Goal: Task Accomplishment & Management: Use online tool/utility

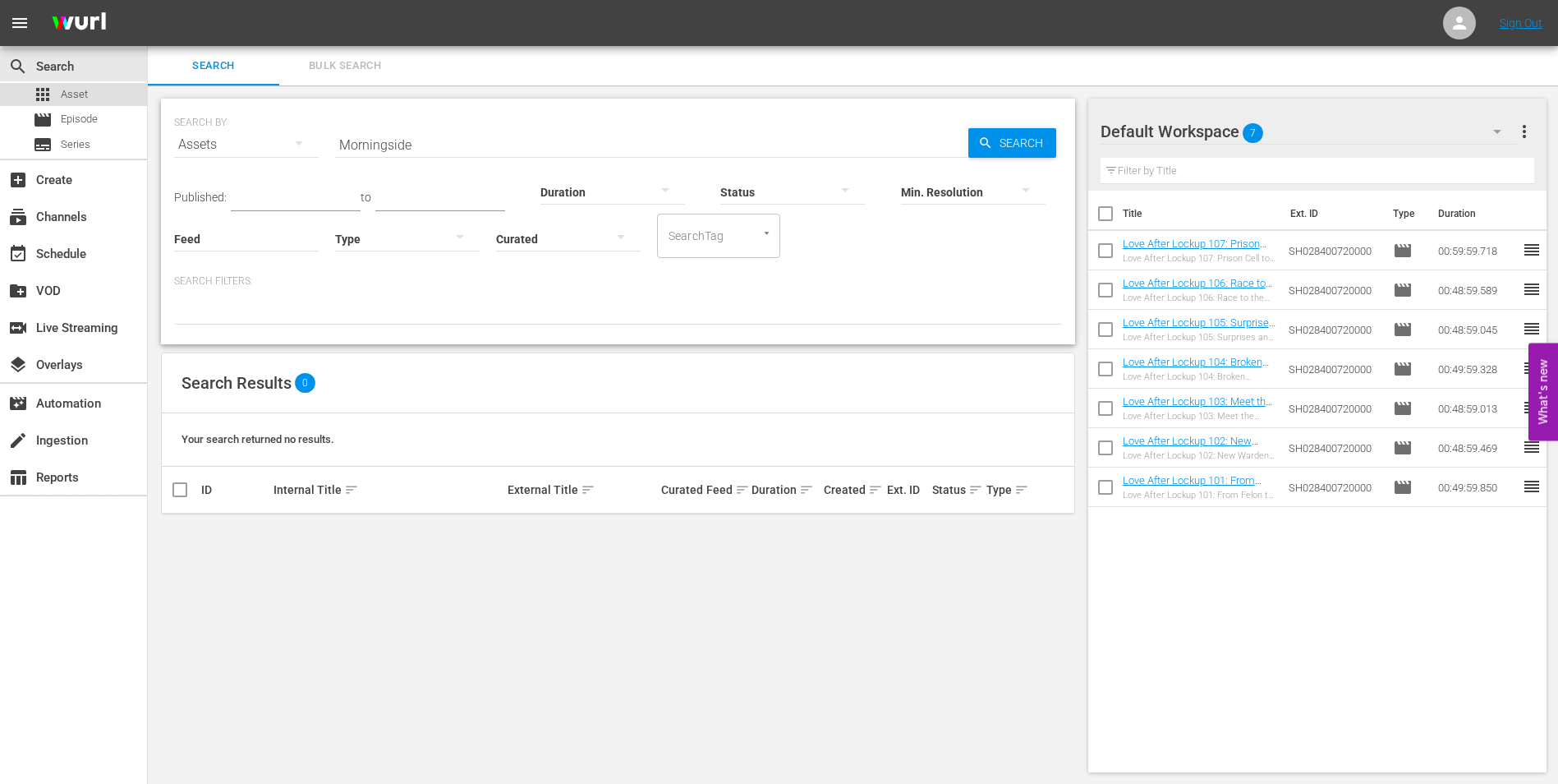
click at [90, 95] on div "apps Asset" at bounding box center [74, 94] width 147 height 23
click at [67, 205] on div "subscriptions Channels" at bounding box center [74, 215] width 147 height 33
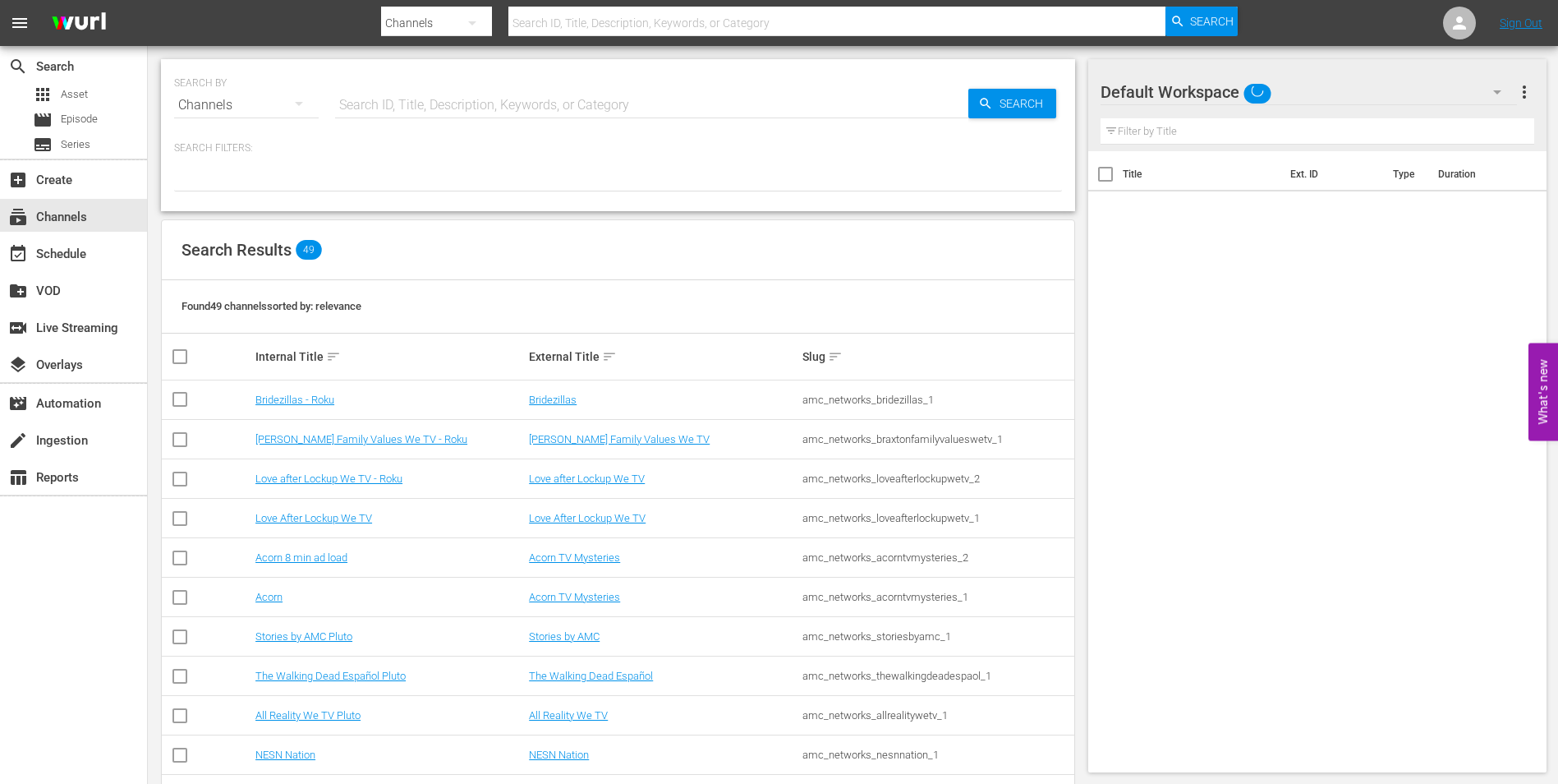
click at [433, 104] on input "text" at bounding box center [652, 105] width 633 height 39
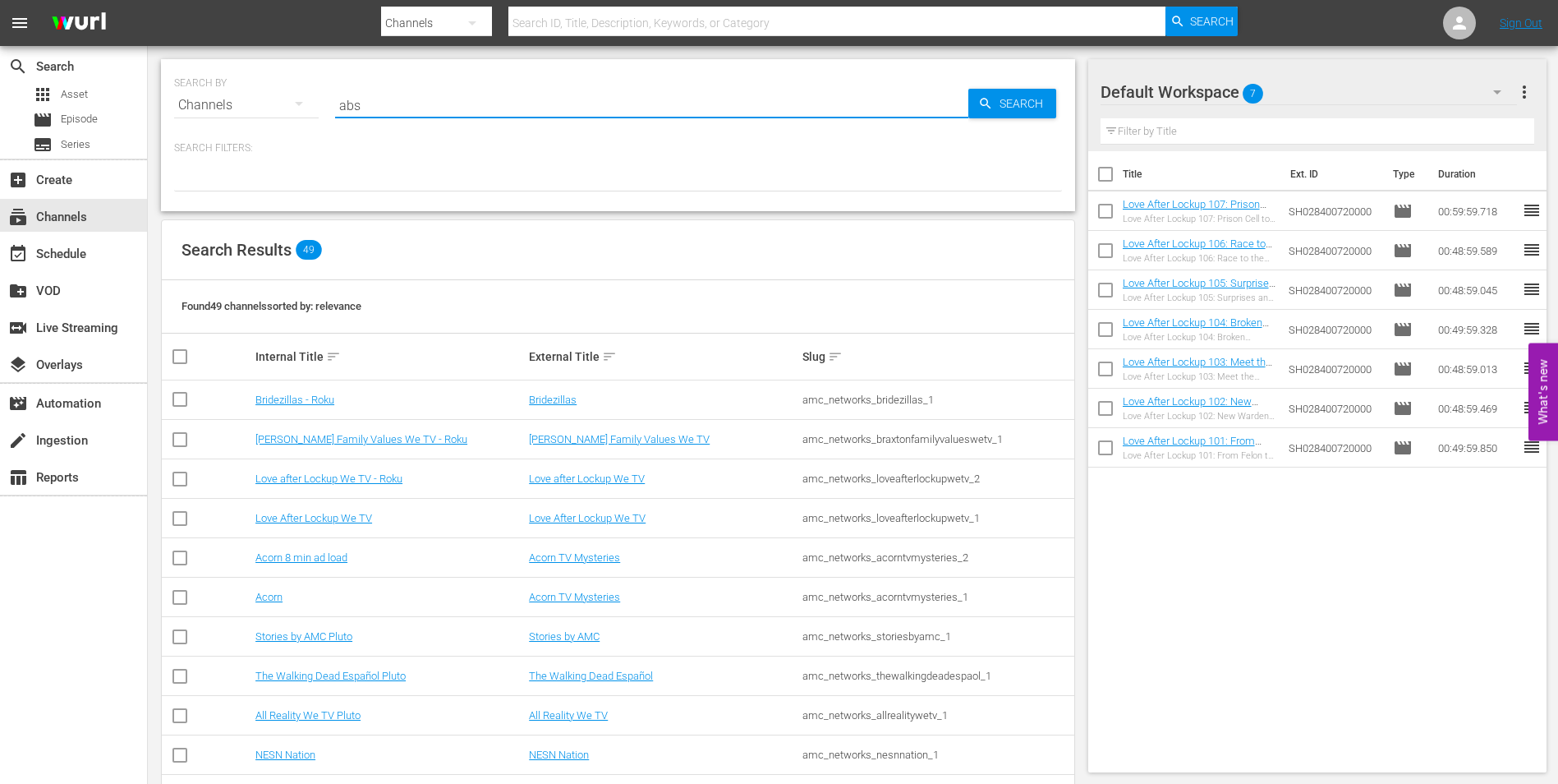
type input "abso"
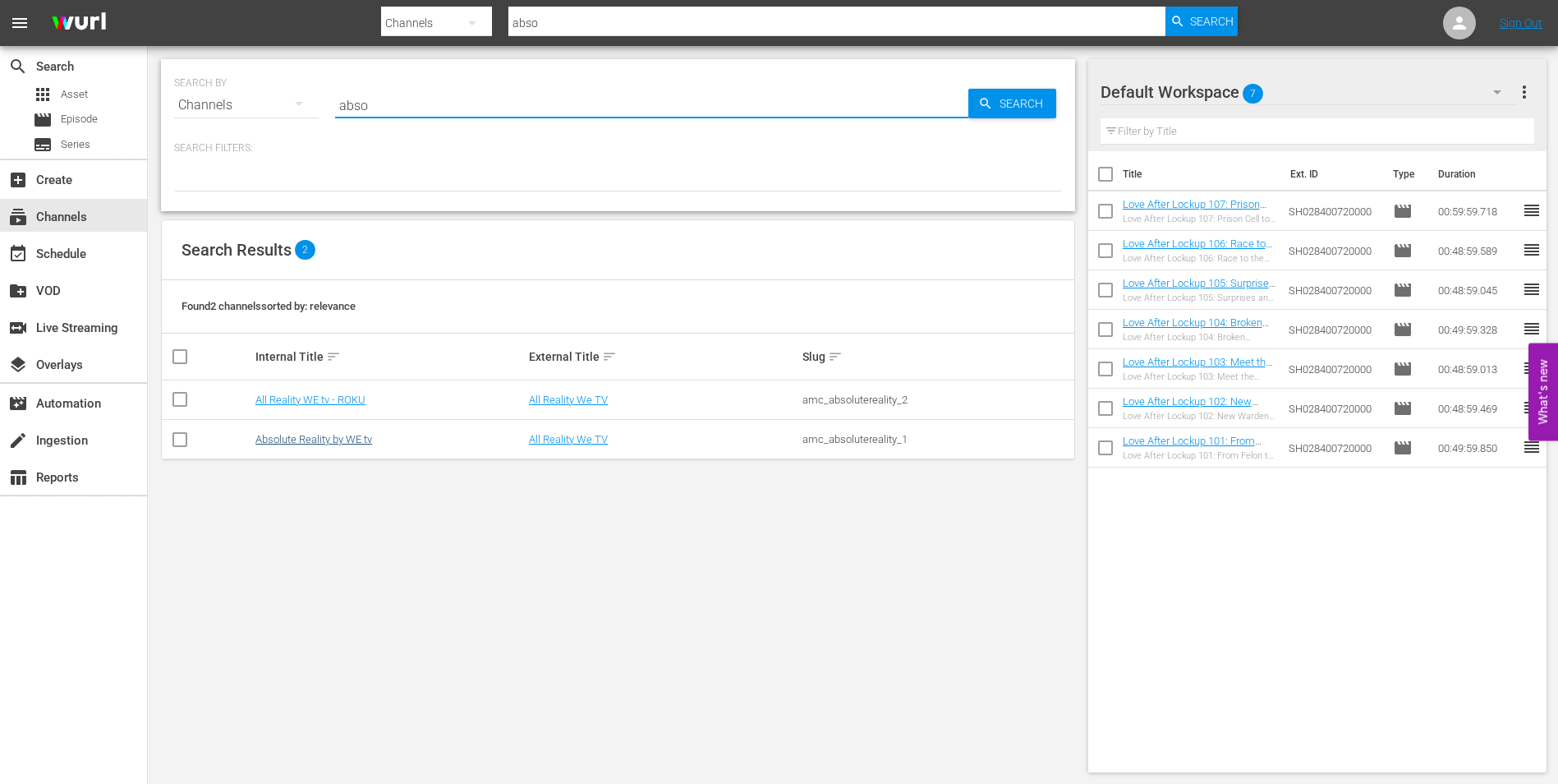
type input "abso"
click at [311, 440] on link "Absolute Reality by WE tv" at bounding box center [313, 438] width 116 height 13
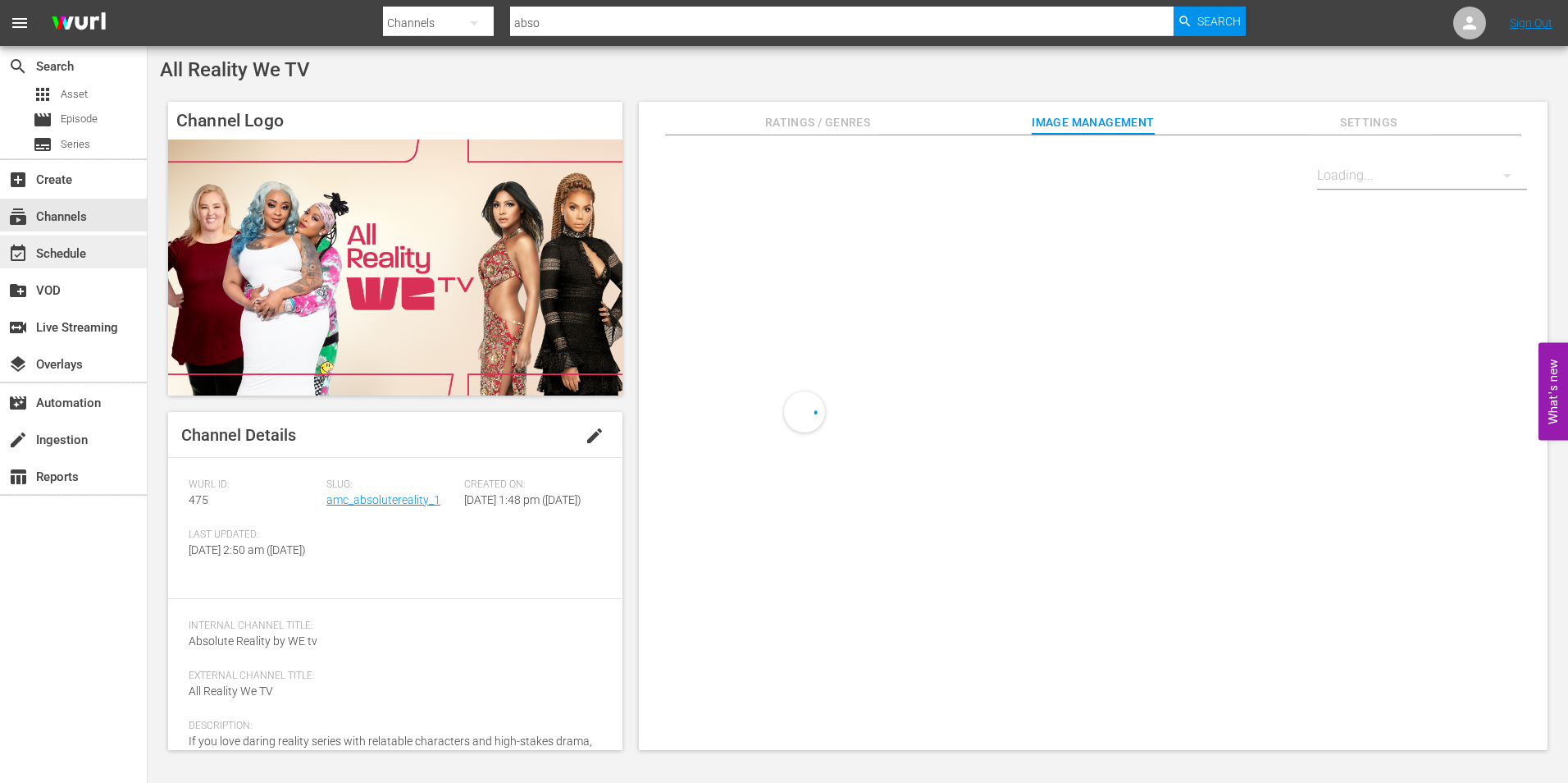
click at [64, 253] on div "event_available Schedule" at bounding box center [46, 252] width 92 height 15
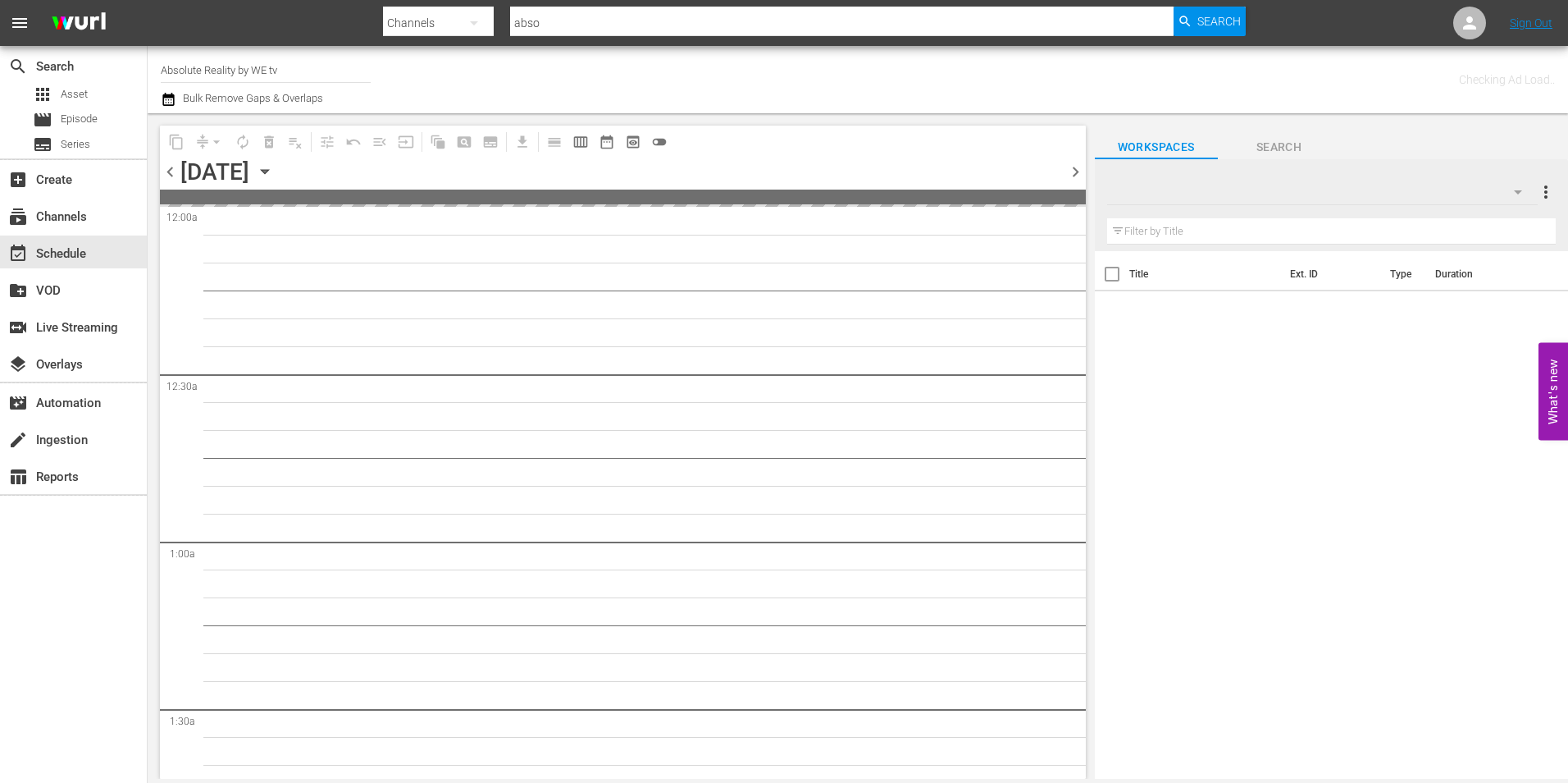
click at [1073, 170] on span "chevron_right" at bounding box center [1075, 171] width 21 height 21
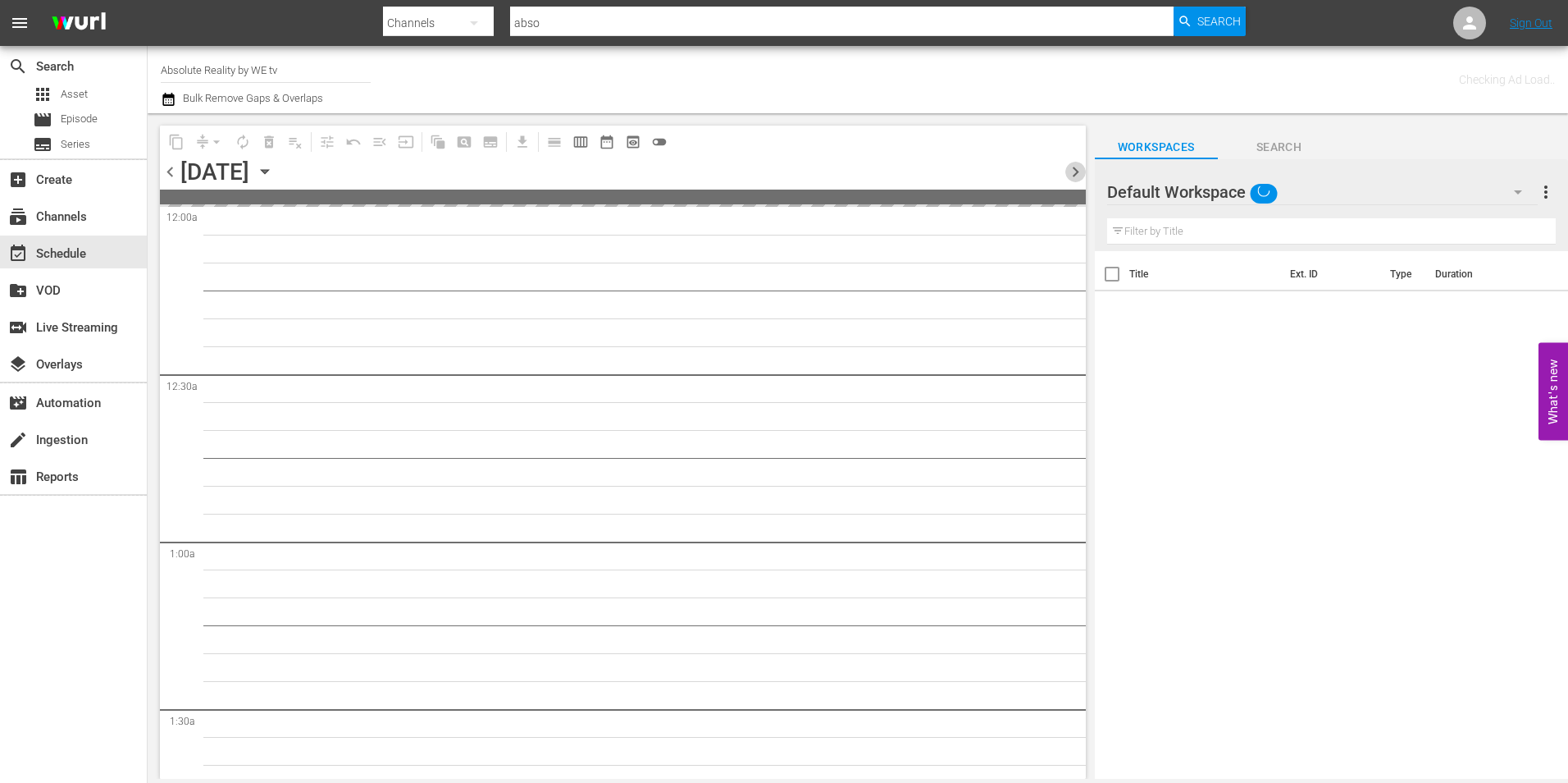
click at [1073, 170] on span "chevron_right" at bounding box center [1075, 171] width 21 height 21
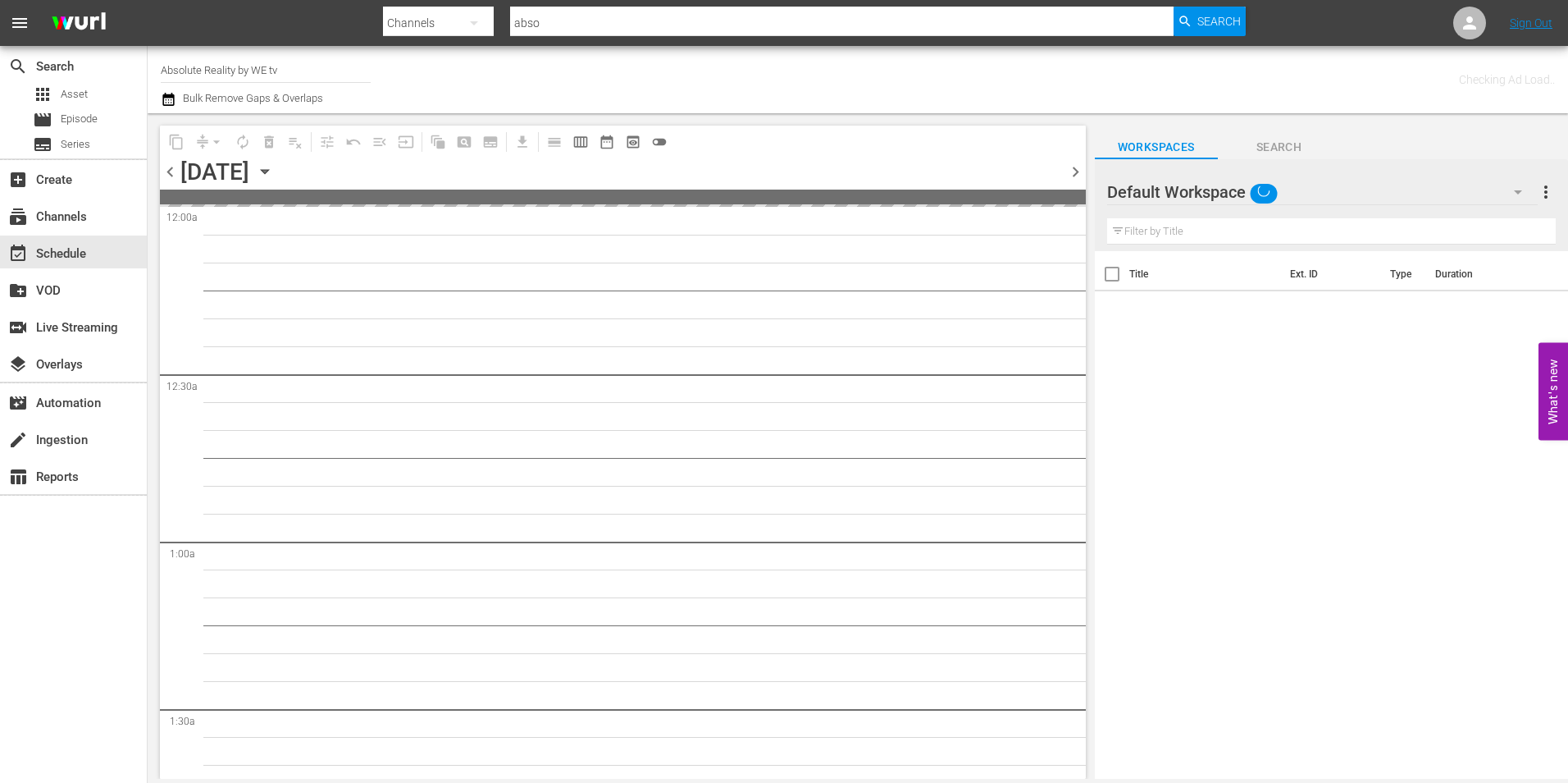
click at [1073, 170] on span "chevron_right" at bounding box center [1075, 171] width 21 height 21
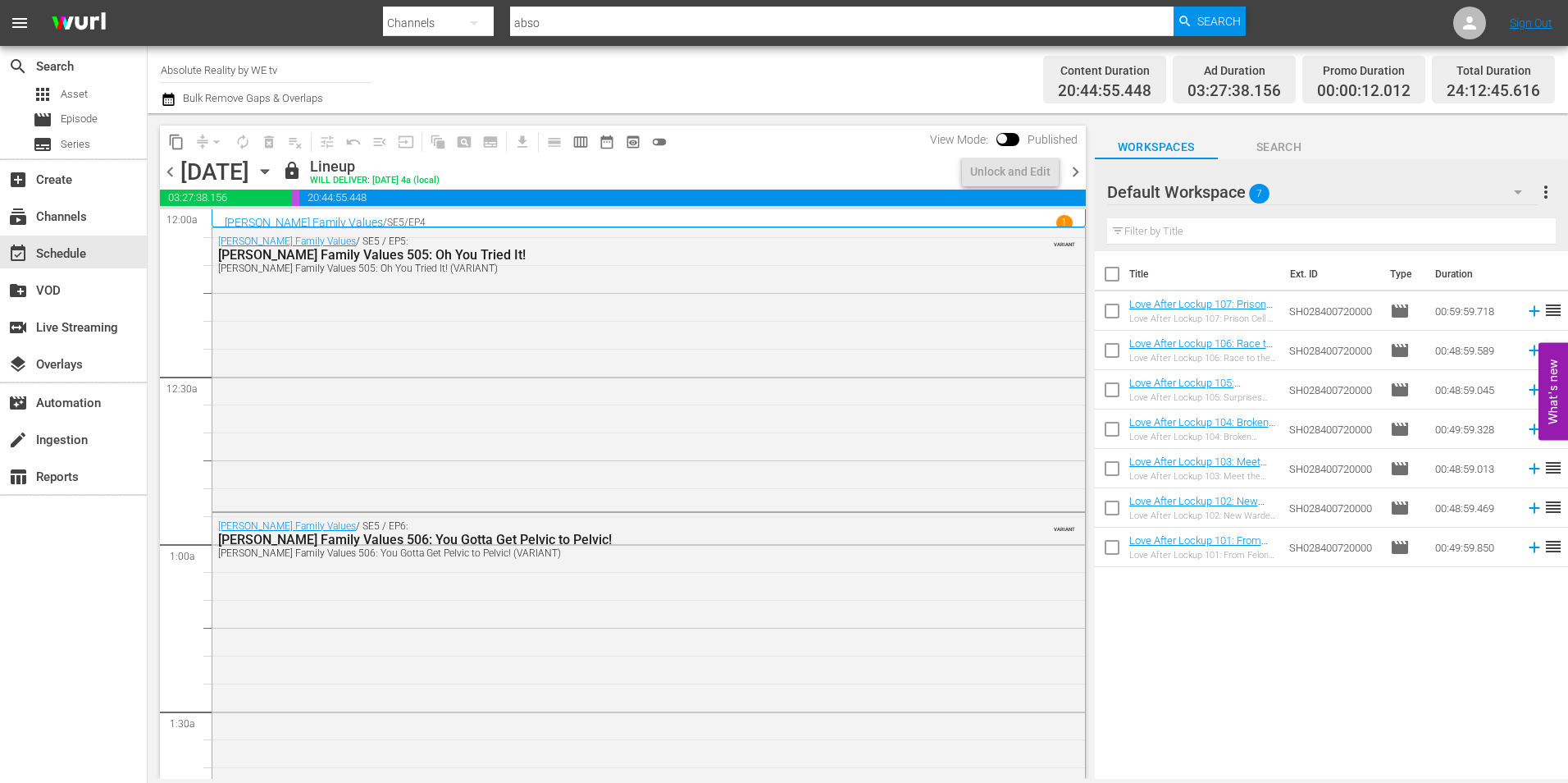
click at [173, 171] on span "chevron_left" at bounding box center [170, 171] width 21 height 21
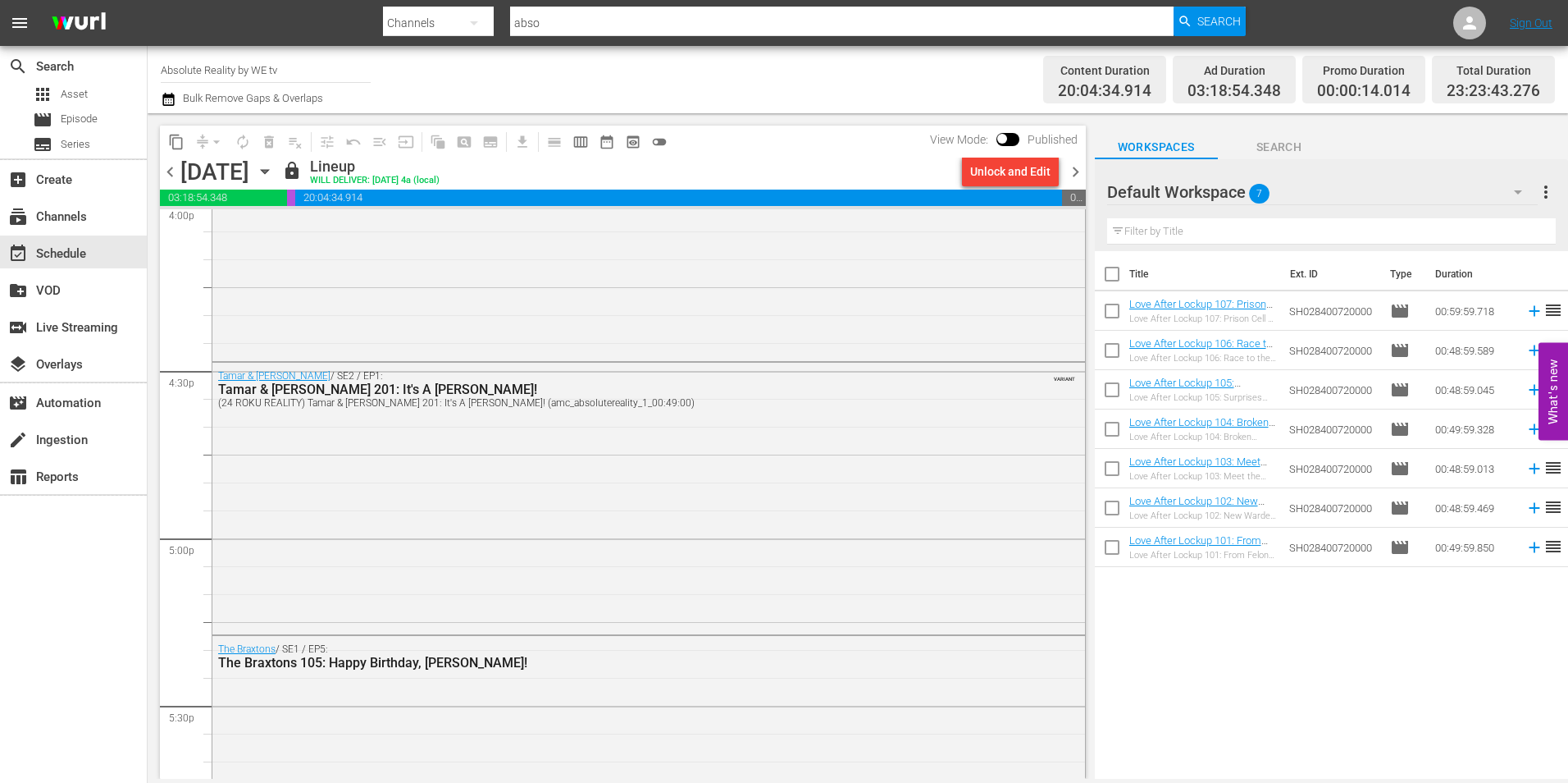
scroll to position [5333, 0]
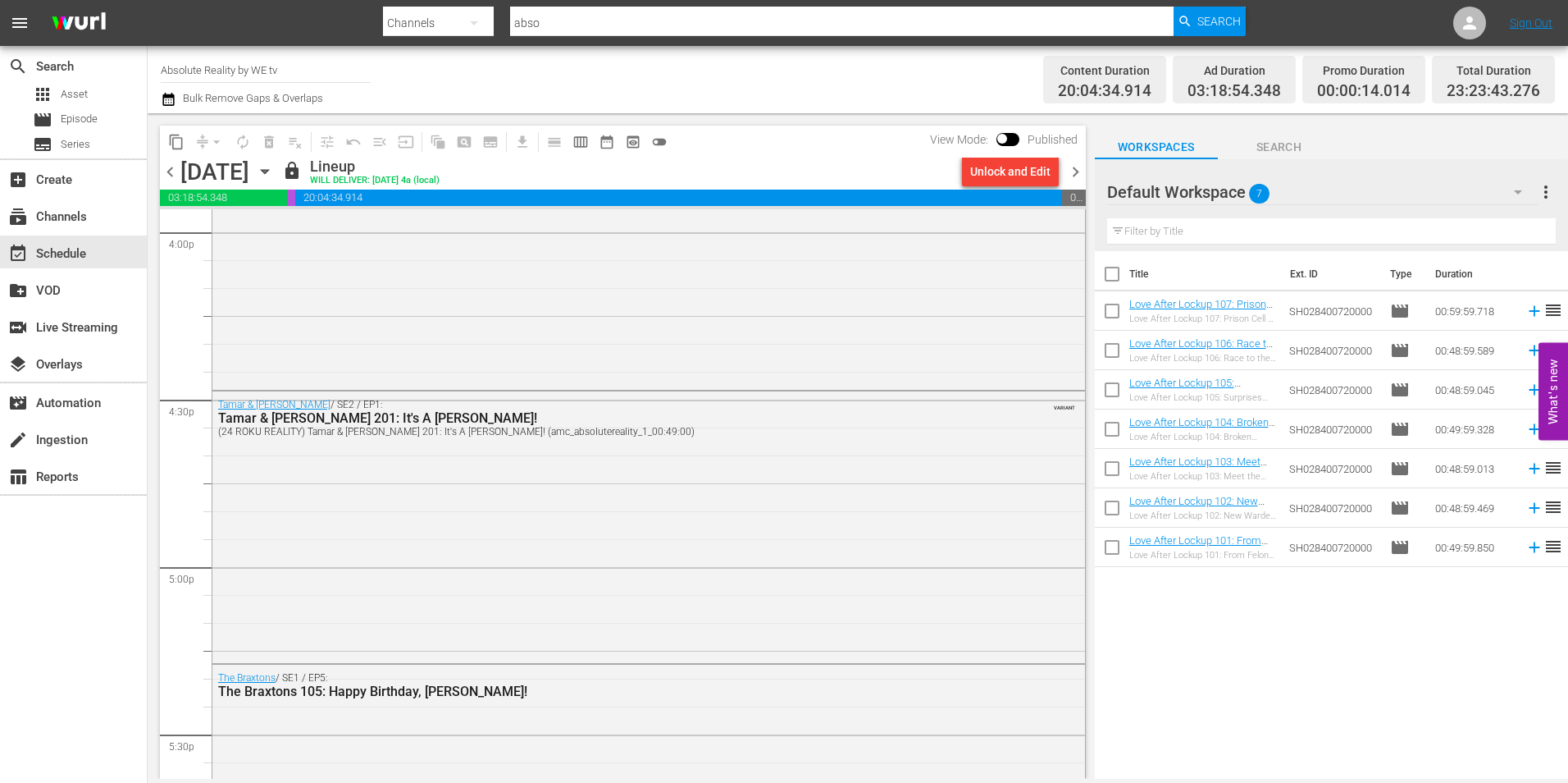
click at [173, 176] on span "chevron_left" at bounding box center [170, 171] width 21 height 21
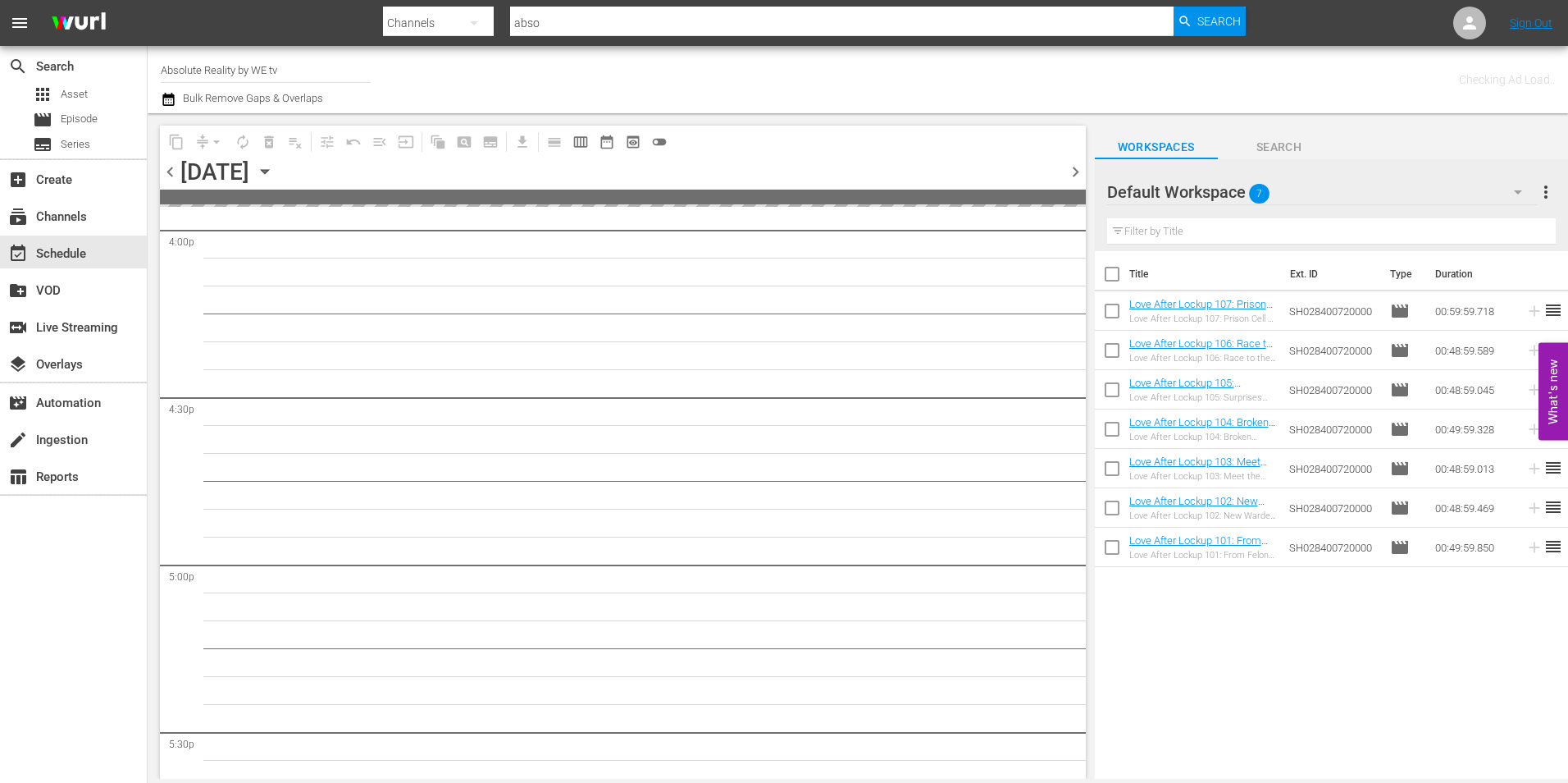
scroll to position [5556, 0]
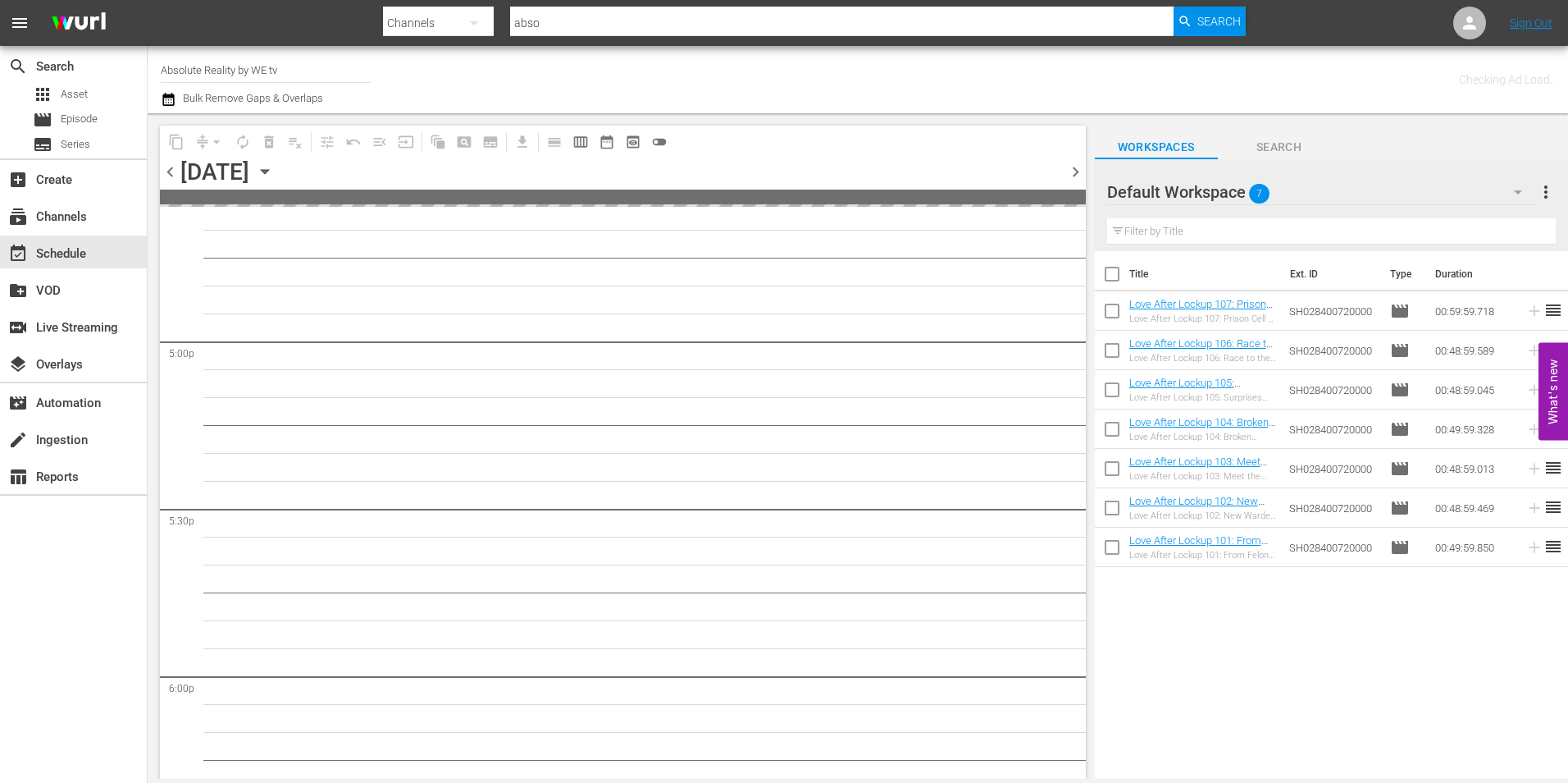
click at [173, 176] on span "chevron_left" at bounding box center [170, 171] width 21 height 21
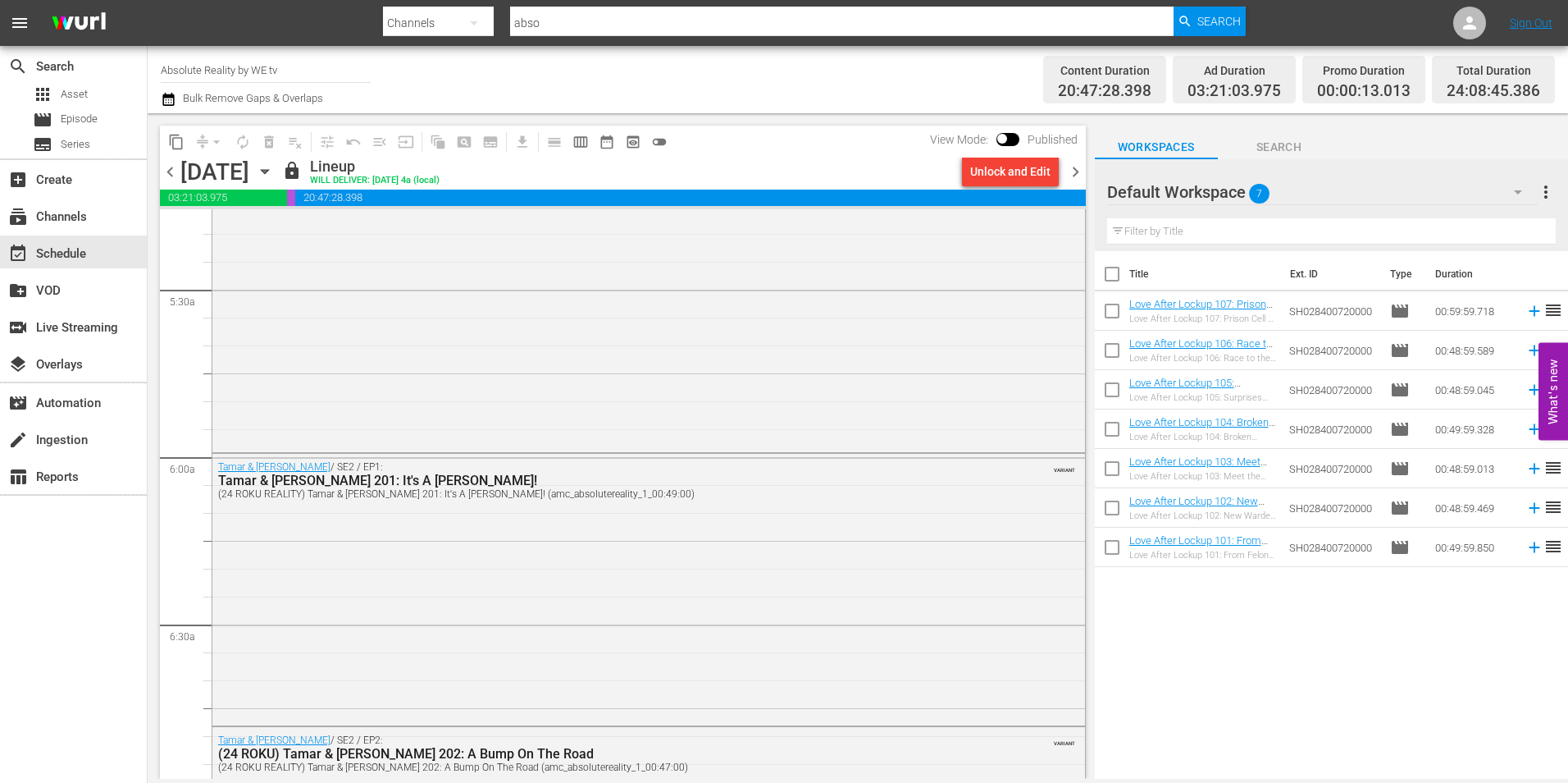
scroll to position [1411, 0]
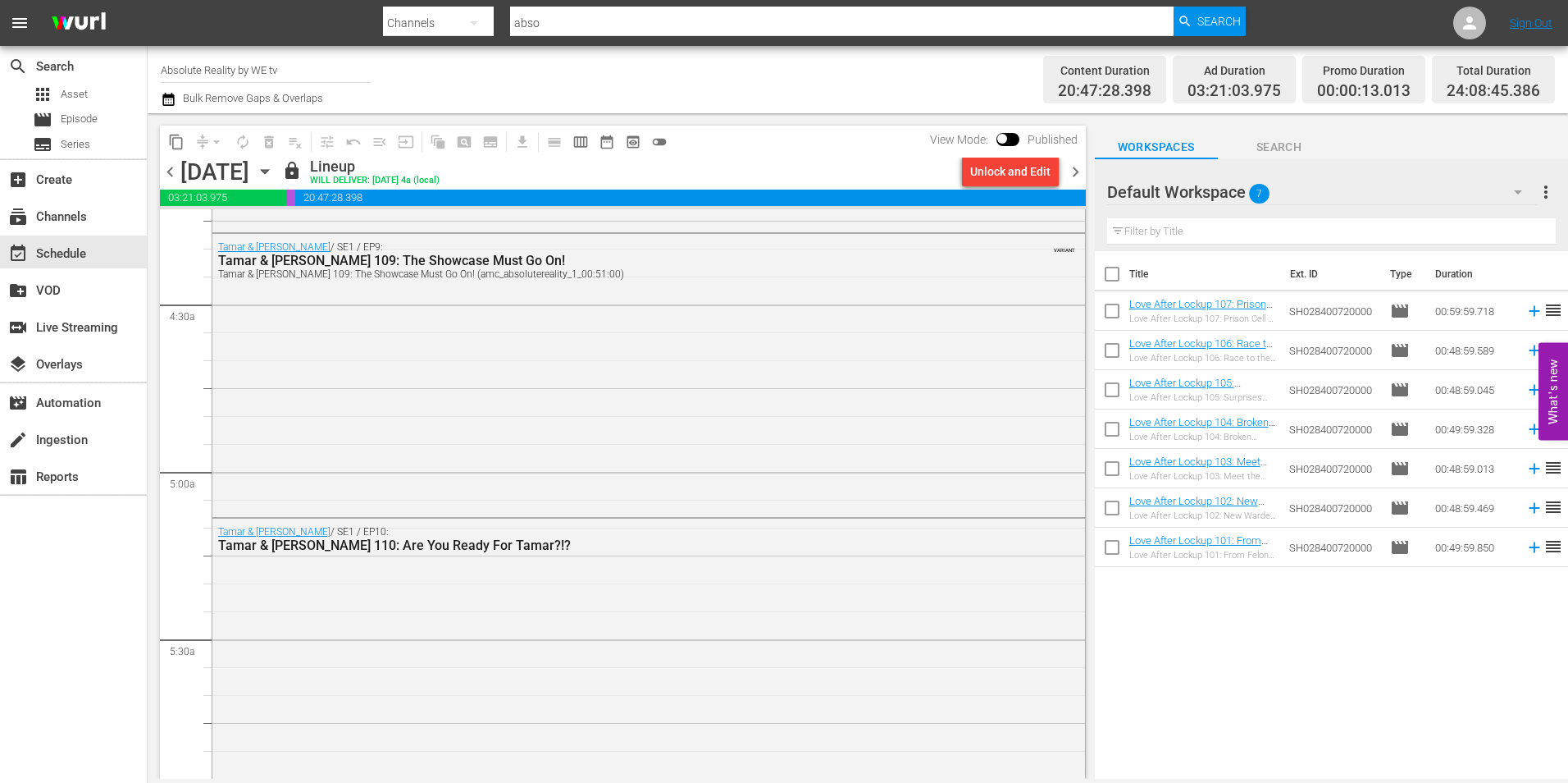
click at [1263, 612] on div "Title Ext. ID Type Duration Love After Lockup 107: Prison Cell to Wedding Bells…" at bounding box center [1332, 516] width 474 height 530
click at [1068, 170] on span "chevron_right" at bounding box center [1075, 171] width 21 height 21
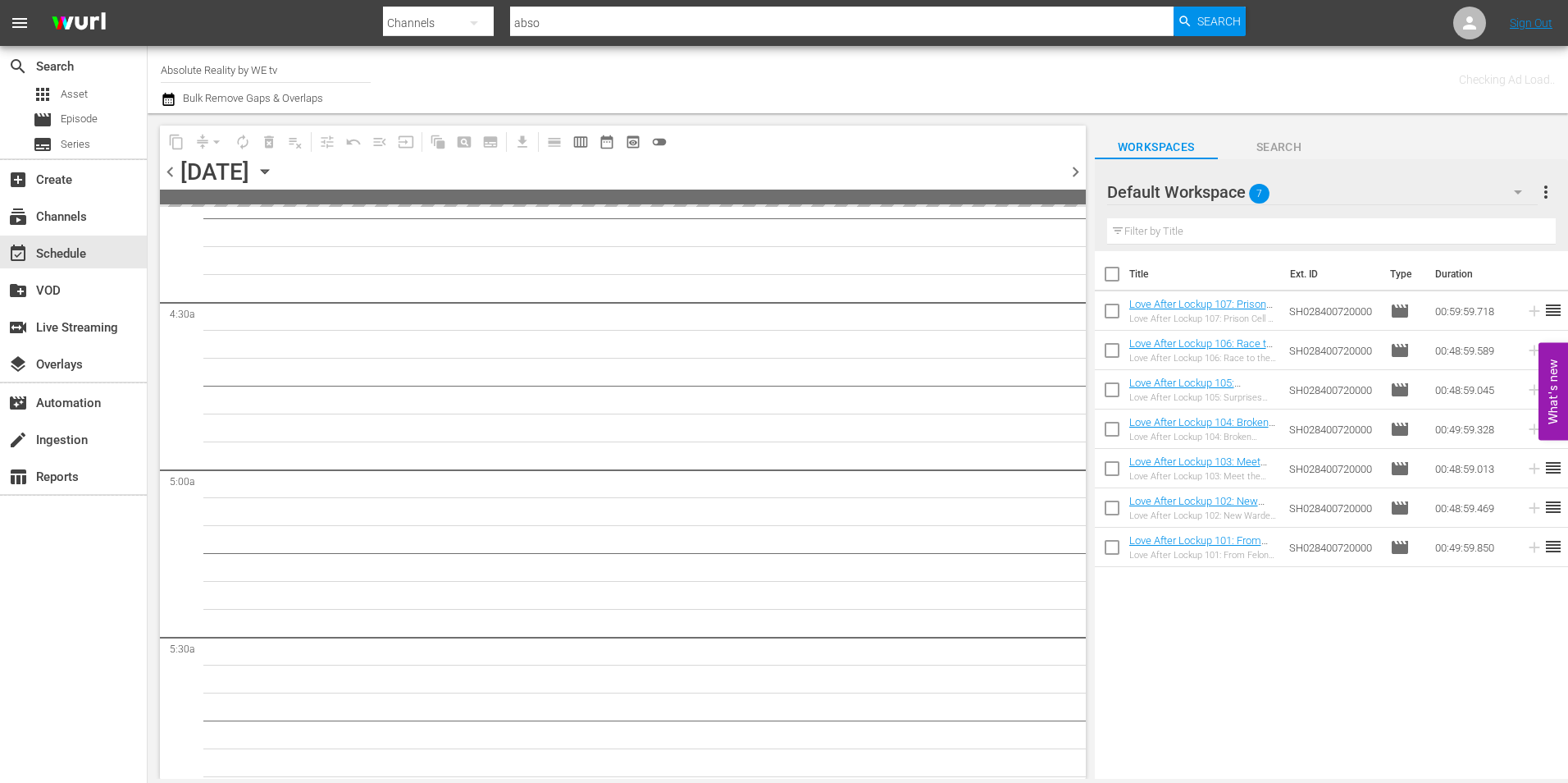
scroll to position [1467, 0]
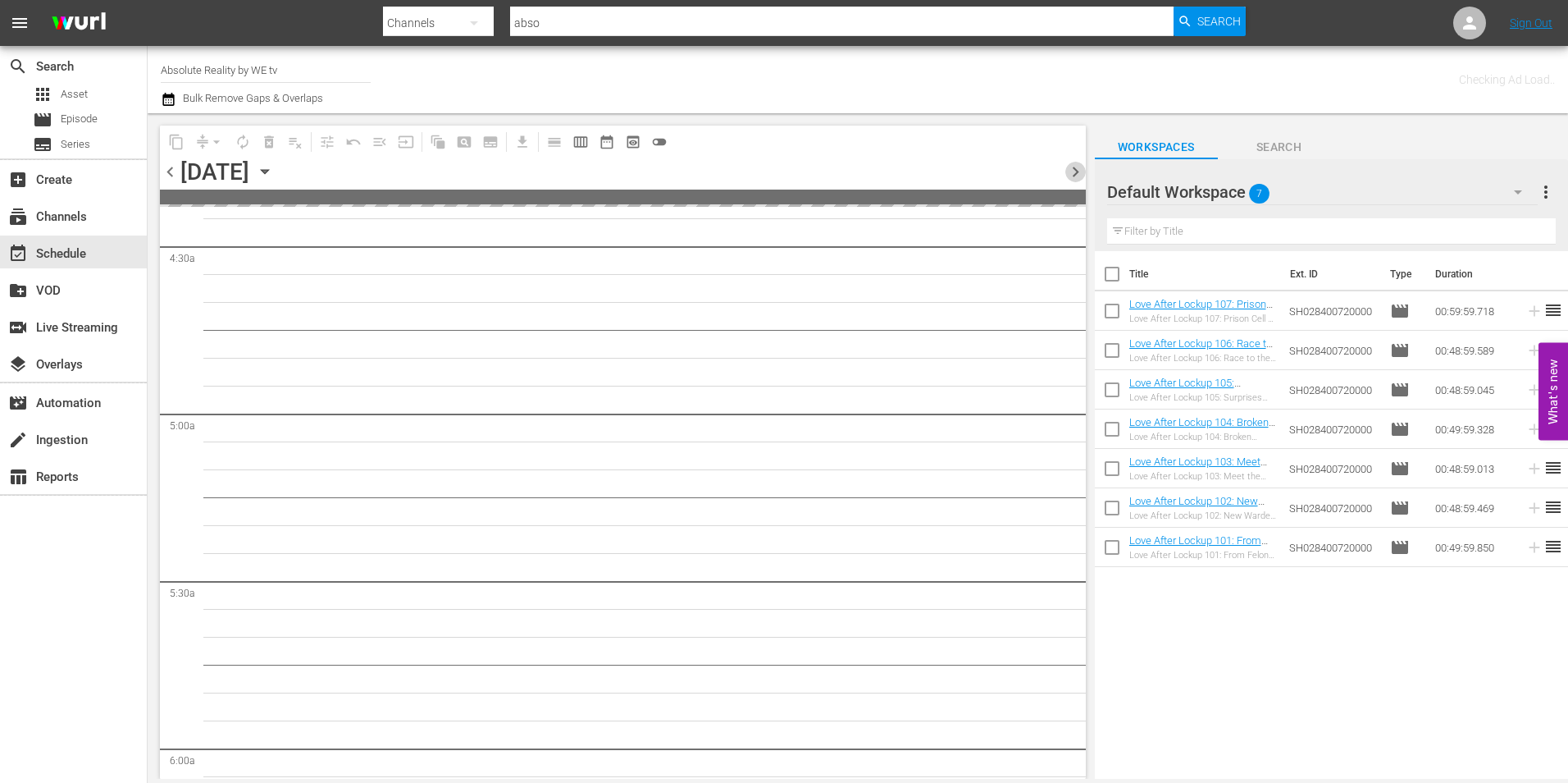
click at [1068, 170] on span "chevron_right" at bounding box center [1075, 171] width 21 height 21
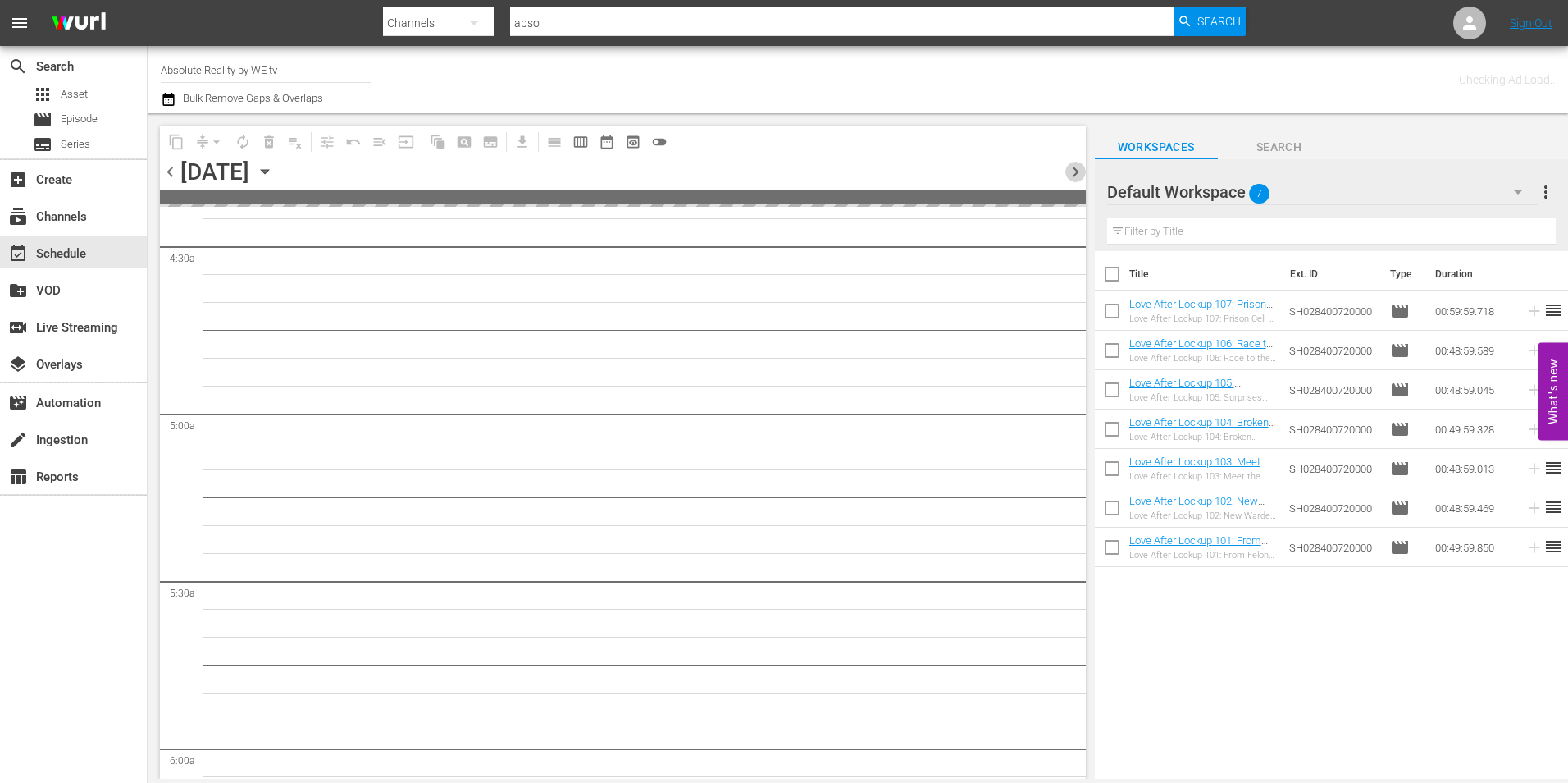
click at [1068, 170] on span "chevron_right" at bounding box center [1075, 171] width 21 height 21
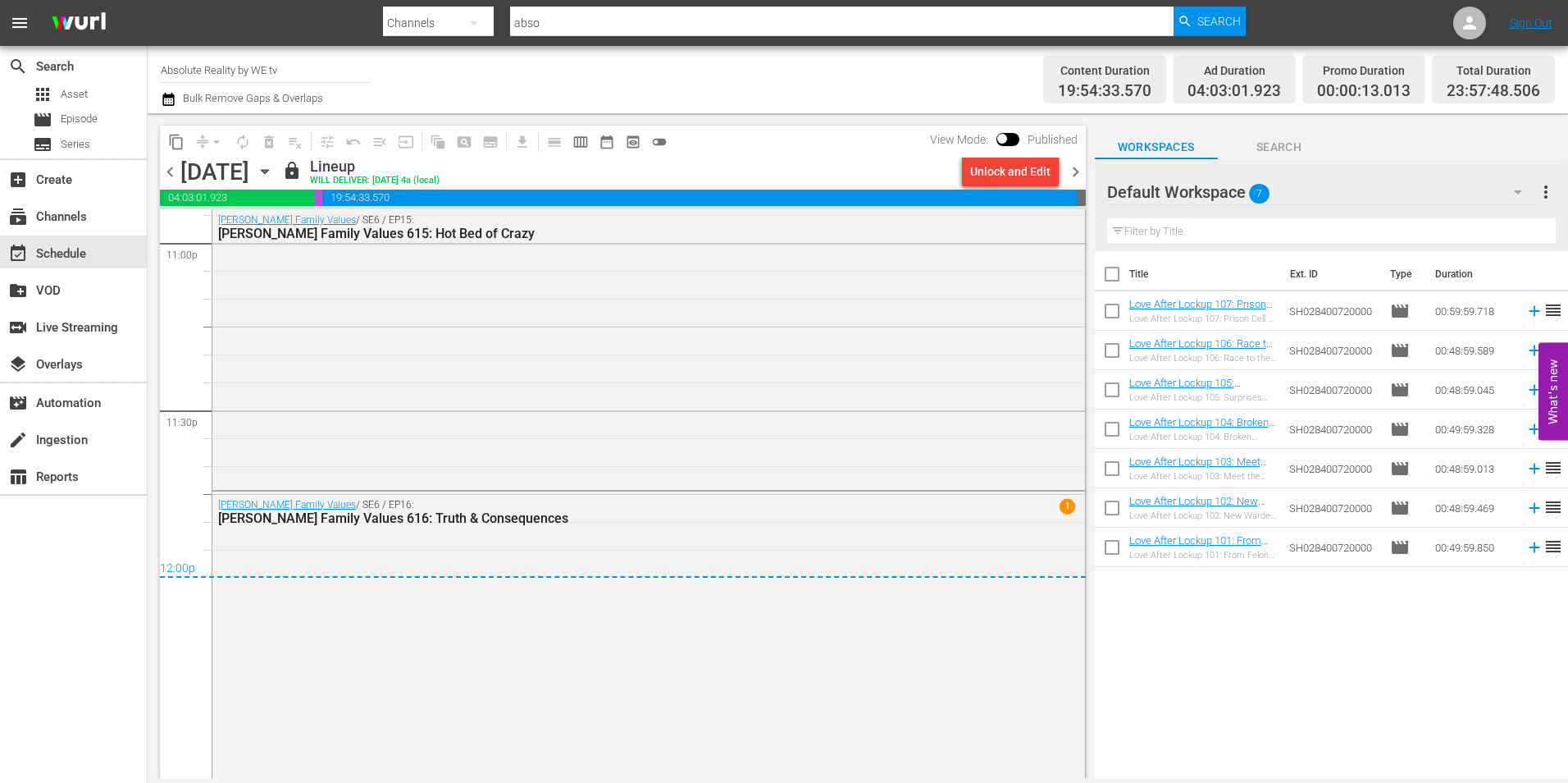
scroll to position [7679, 0]
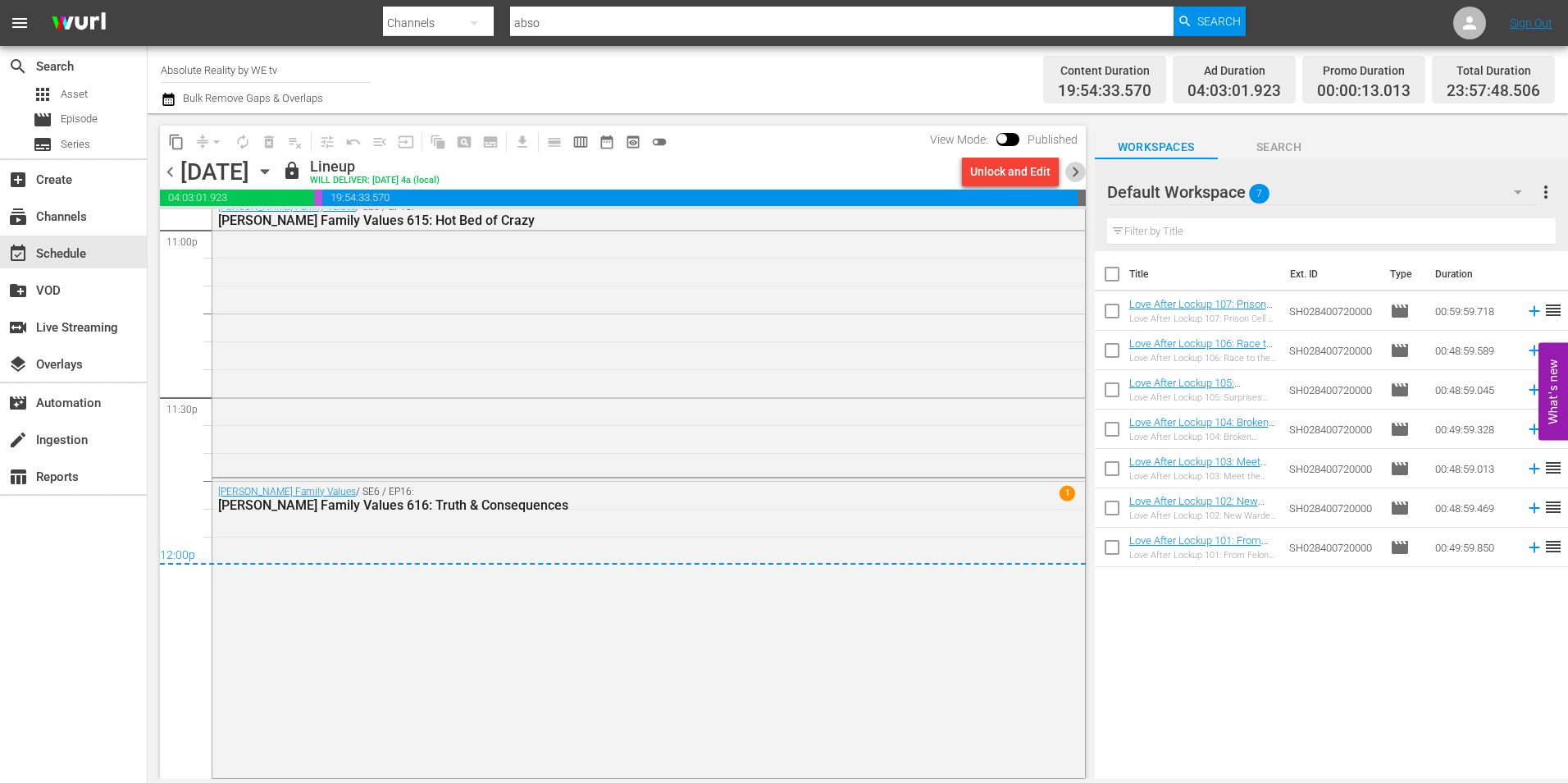
click at [1079, 176] on span "chevron_right" at bounding box center [1075, 171] width 21 height 21
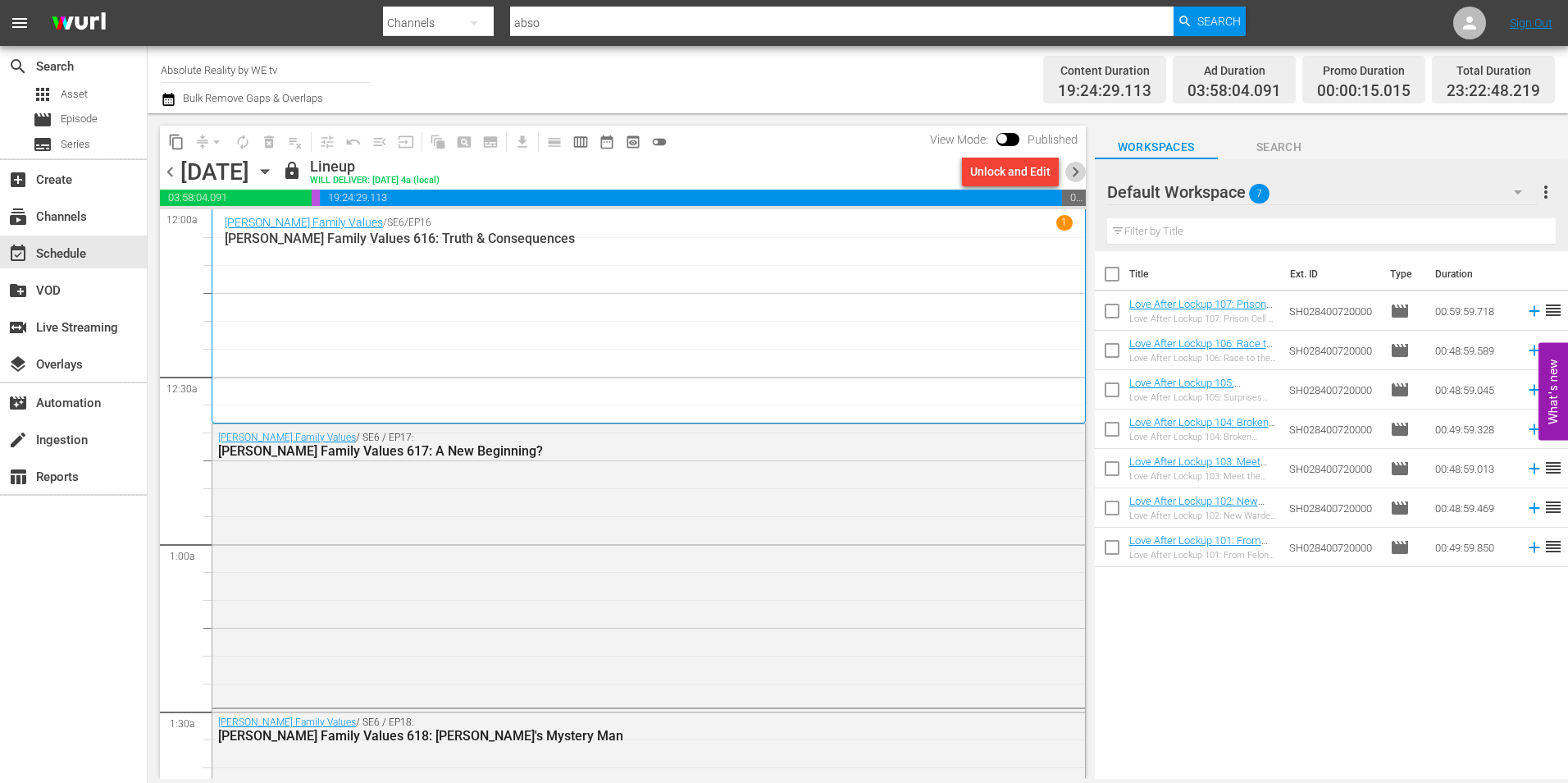
click at [1080, 175] on span "chevron_right" at bounding box center [1075, 171] width 21 height 21
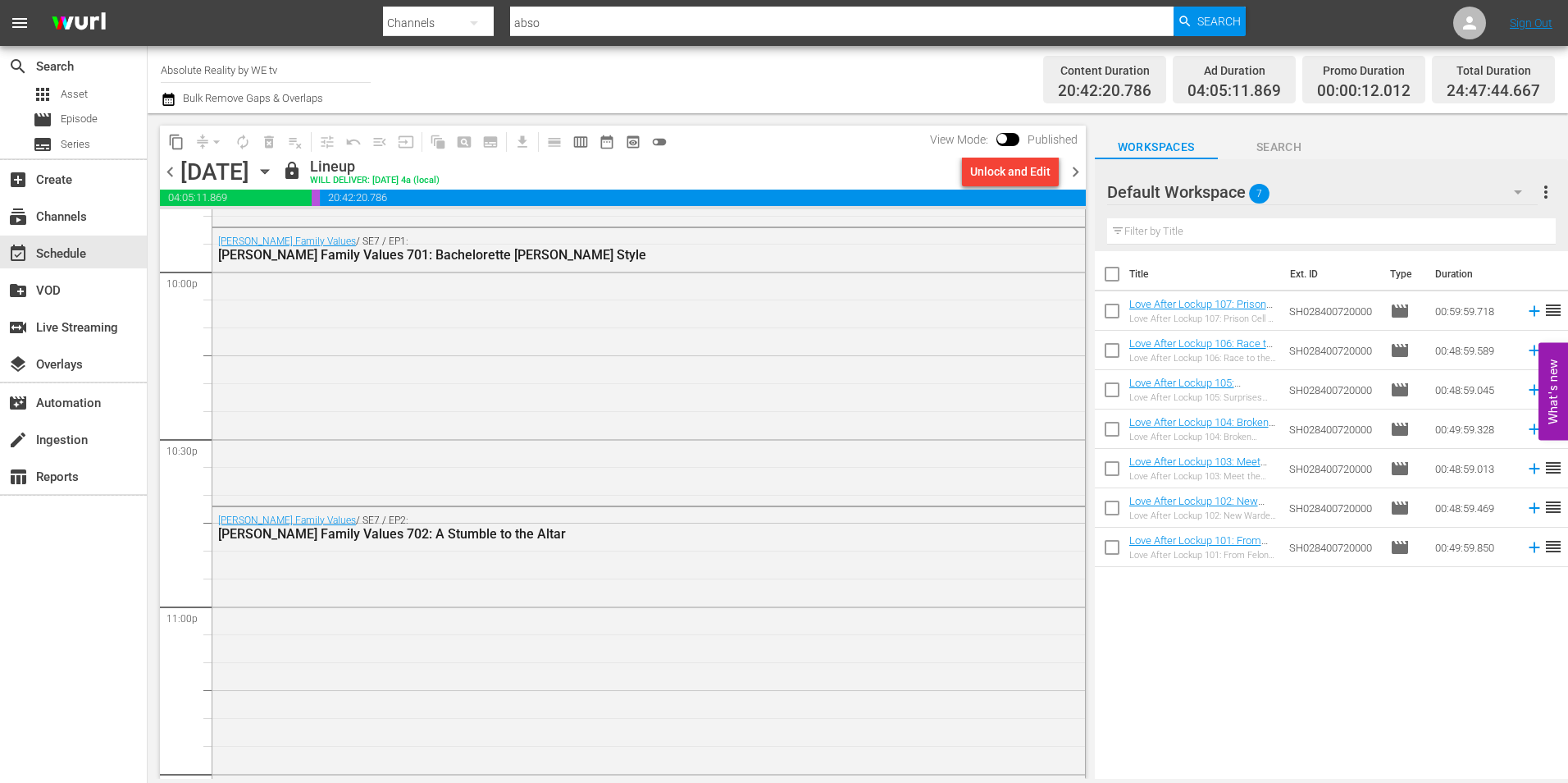
scroll to position [7712, 0]
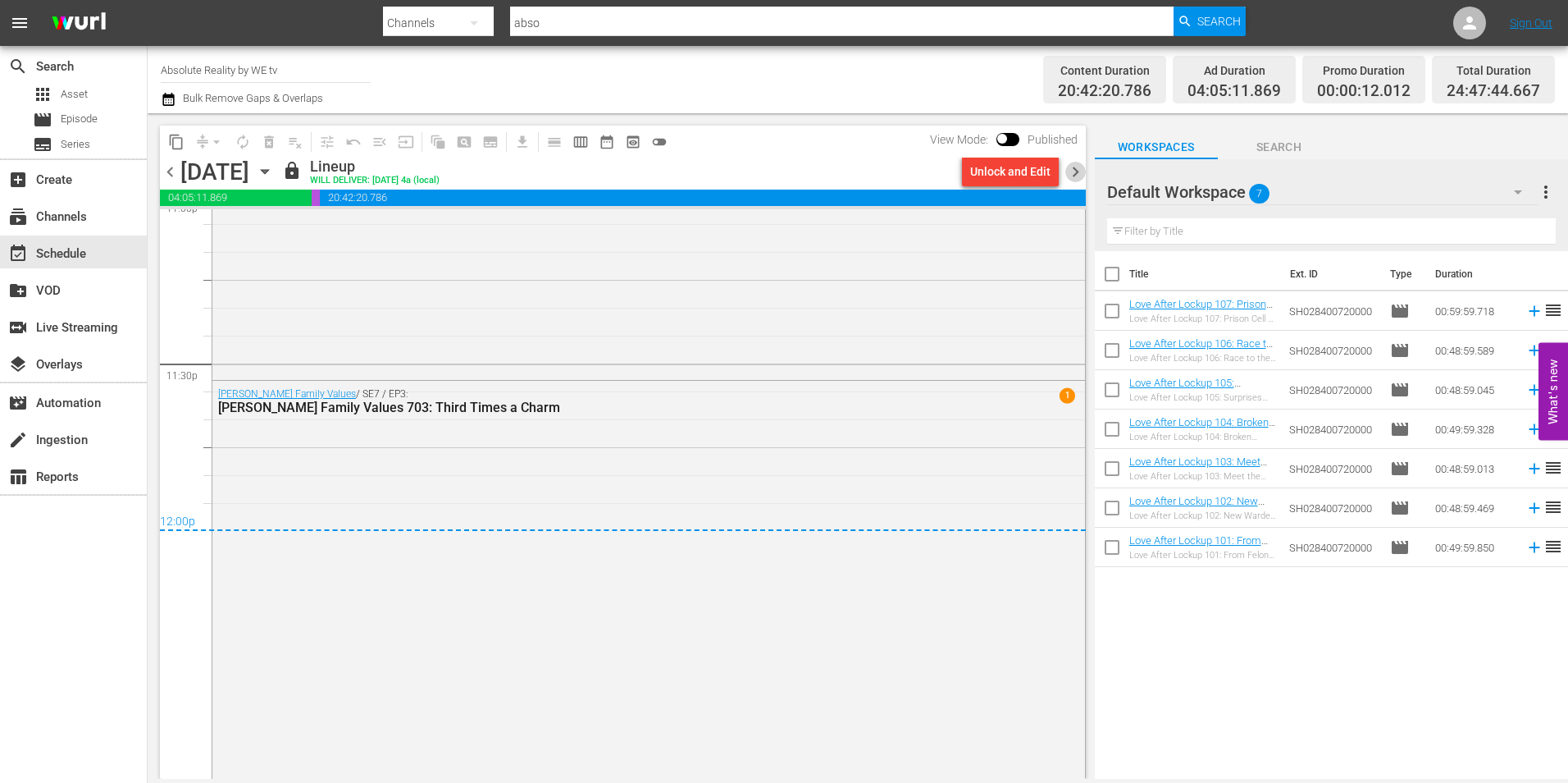
click at [1075, 173] on span "chevron_right" at bounding box center [1075, 171] width 21 height 21
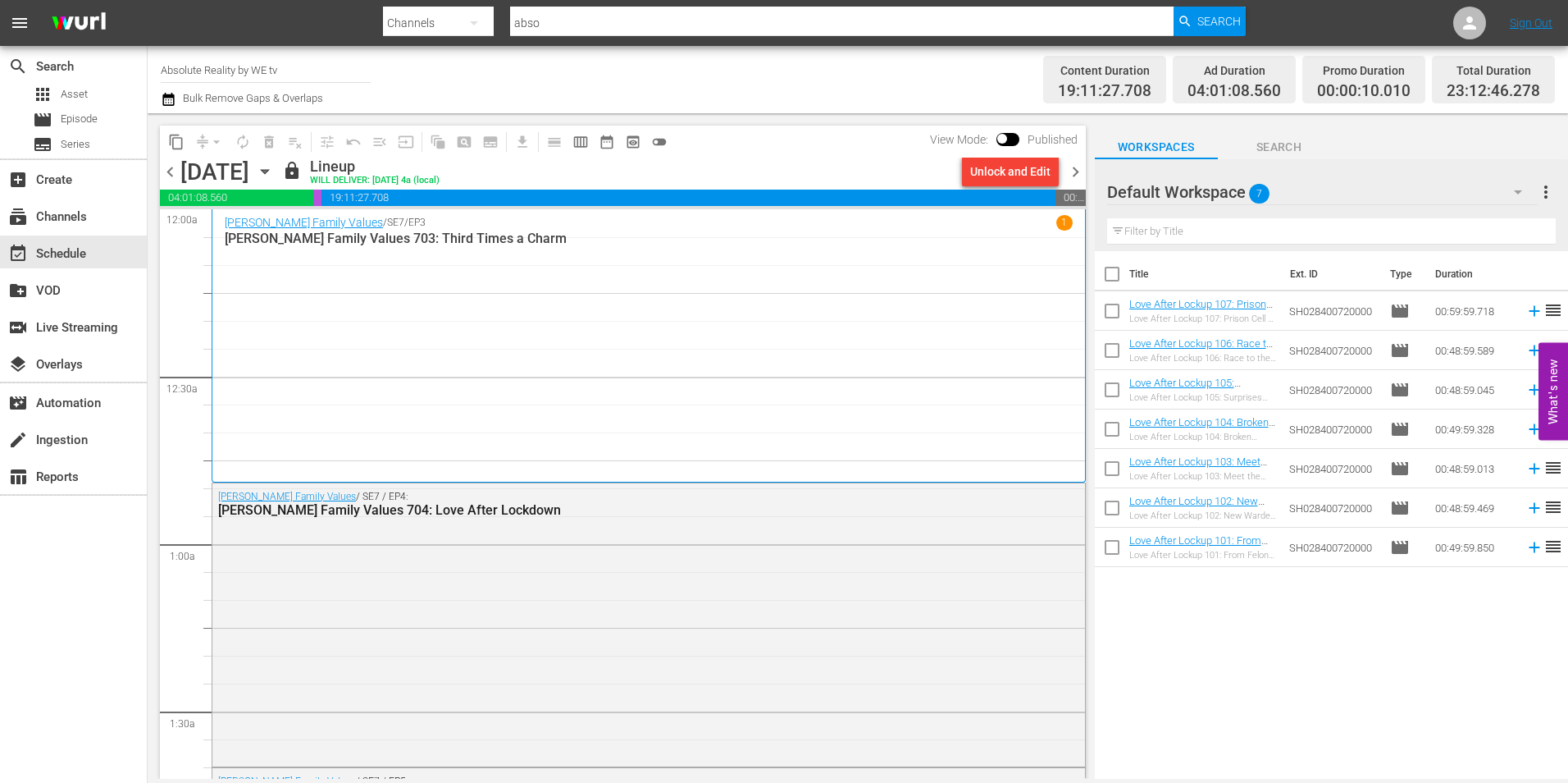
click at [1077, 163] on span "chevron_right" at bounding box center [1075, 171] width 21 height 21
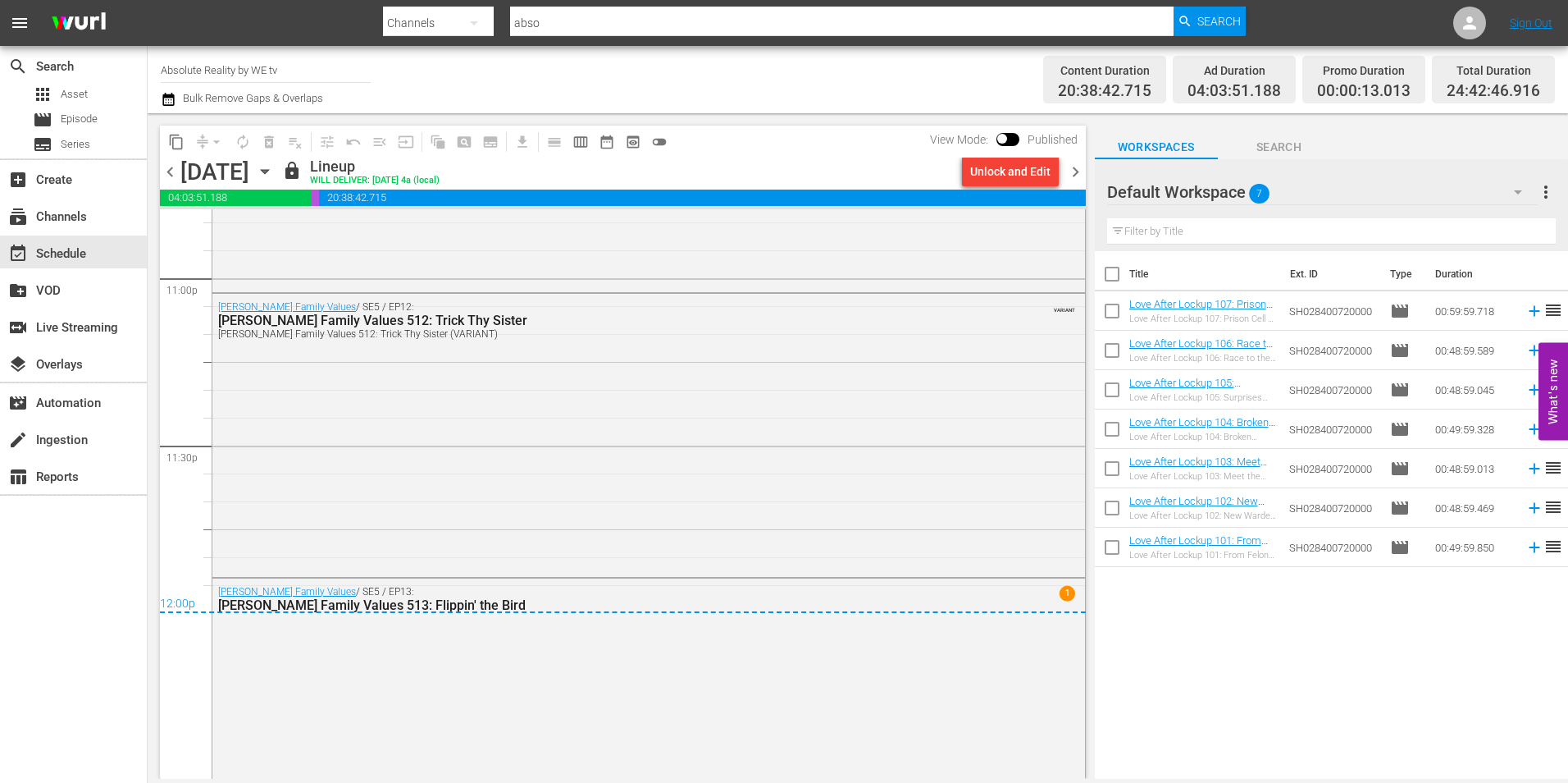
scroll to position [7713, 0]
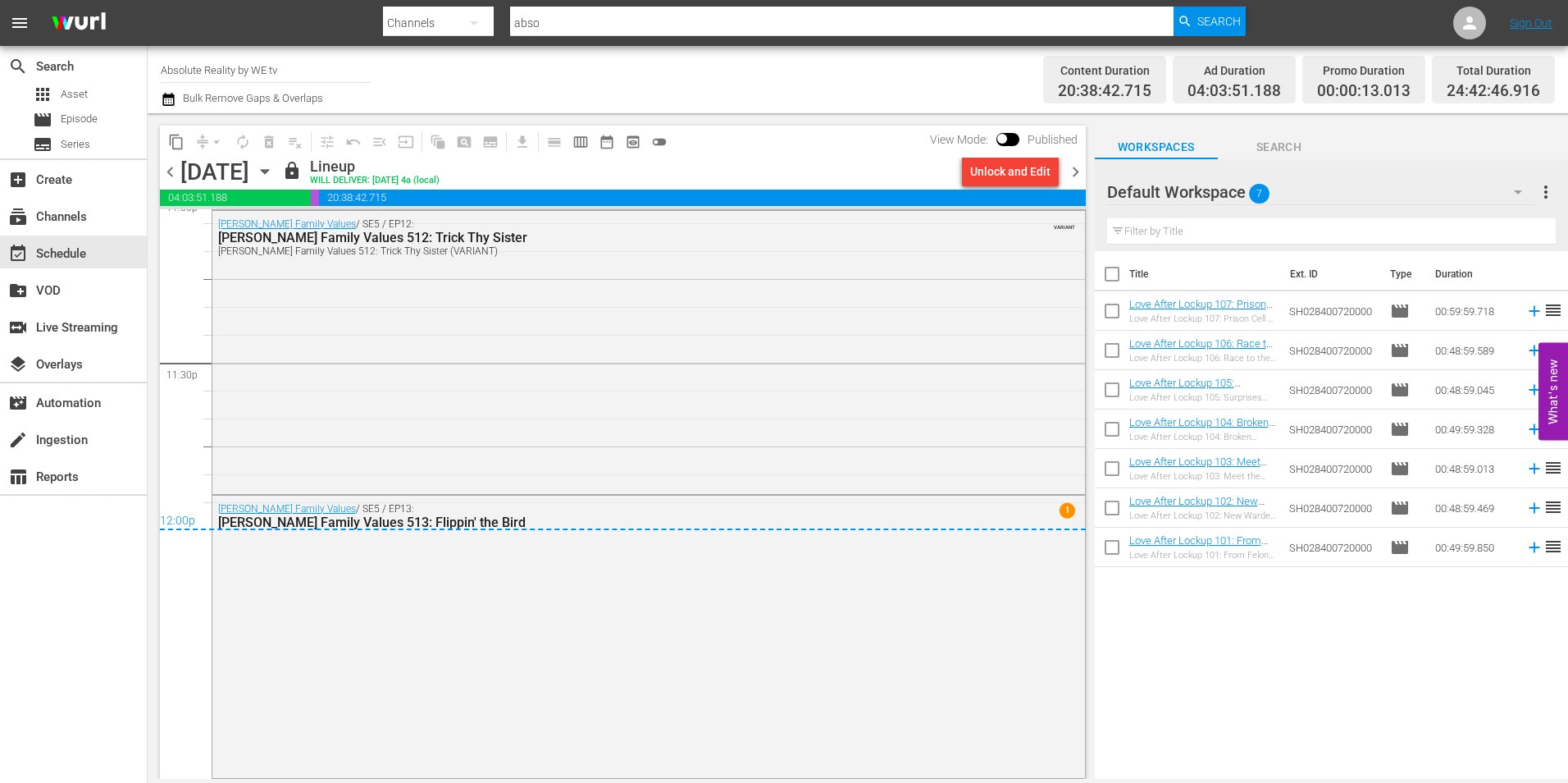
click at [1073, 166] on span "chevron_right" at bounding box center [1075, 171] width 21 height 21
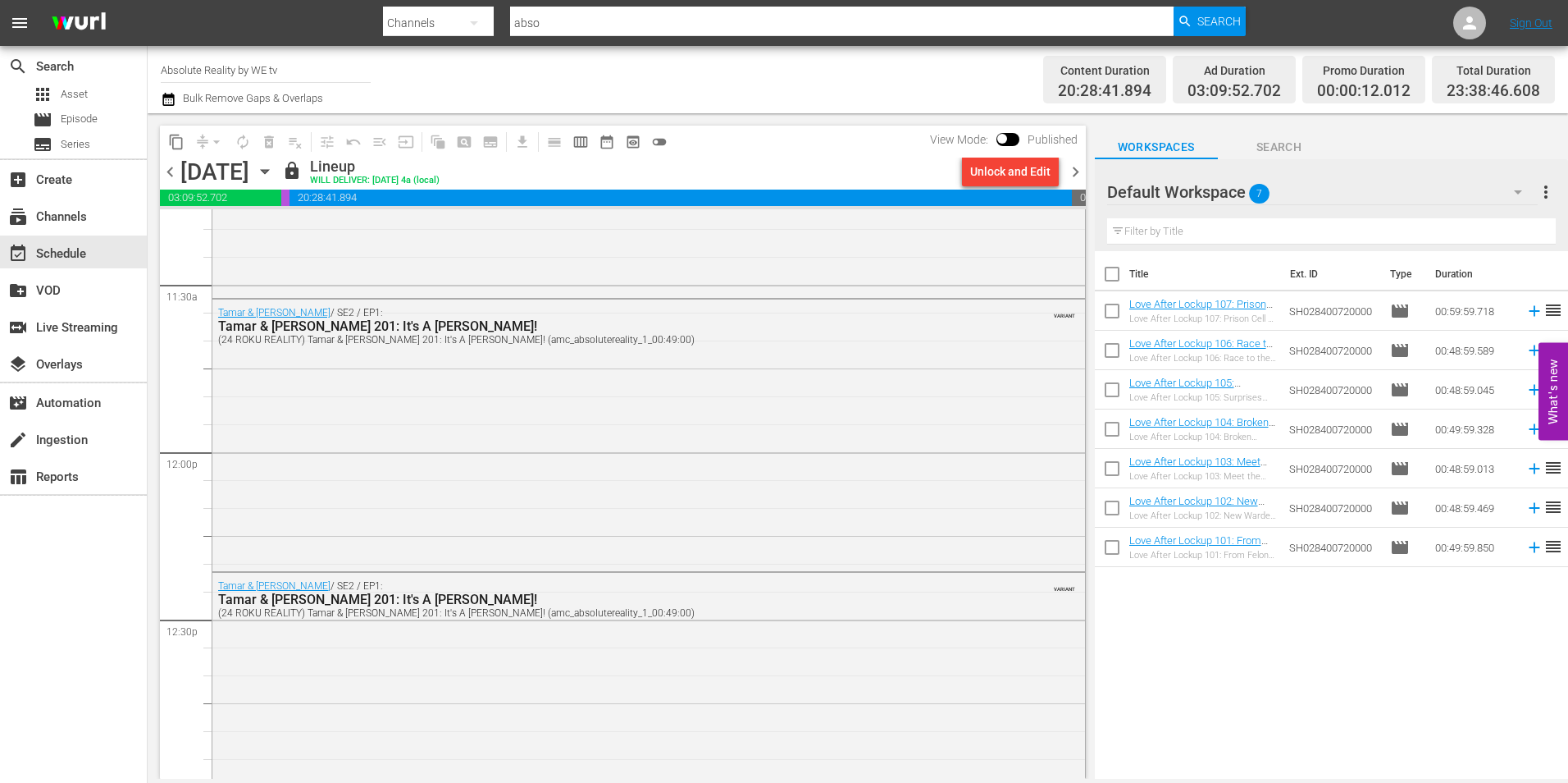
scroll to position [3692, 0]
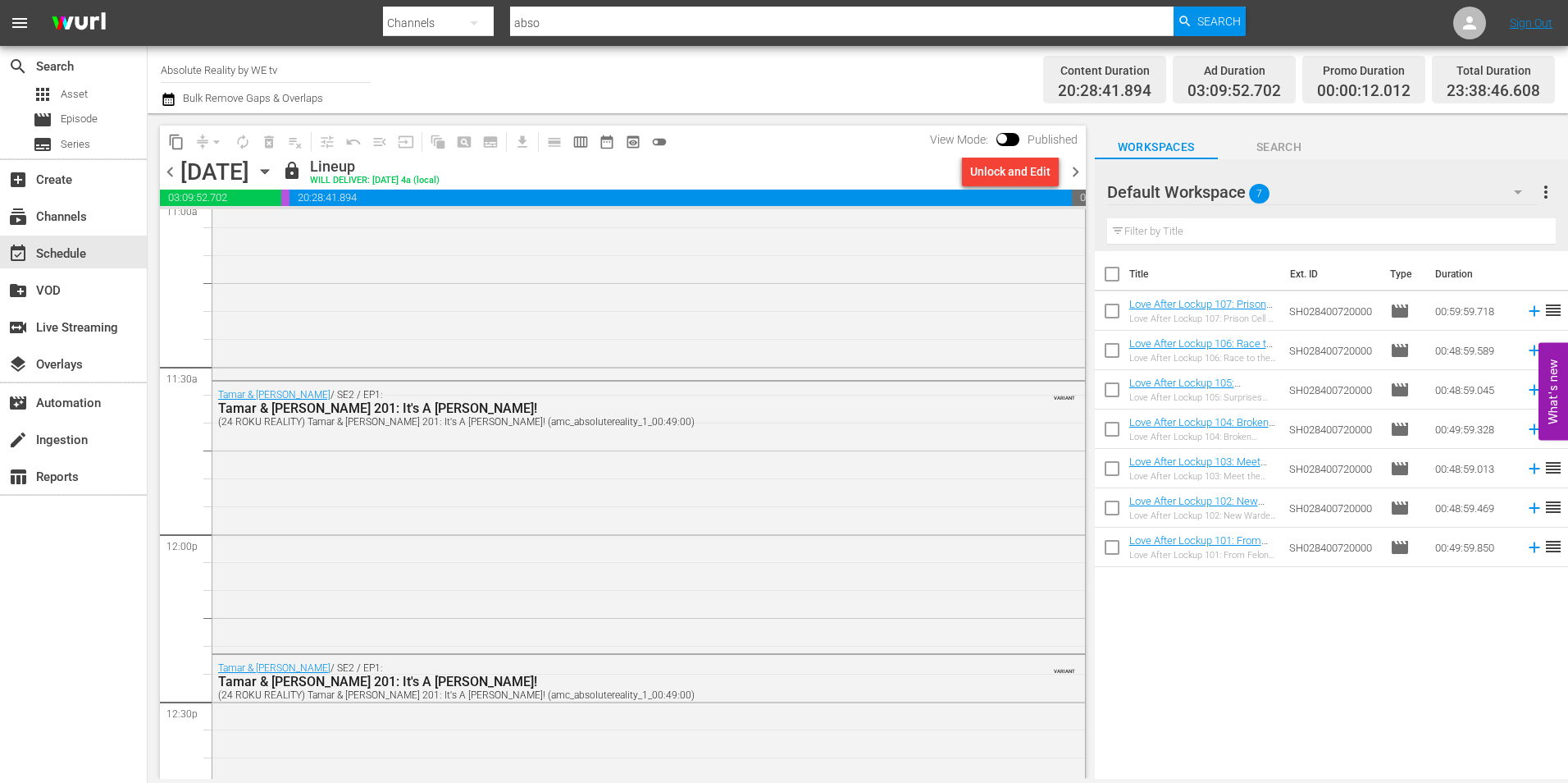
drag, startPoint x: 1347, startPoint y: 140, endPoint x: 1339, endPoint y: 143, distance: 8.5
click at [1347, 140] on div "Workspaces Search" at bounding box center [1332, 142] width 474 height 33
